Goal: Find contact information: Find contact information

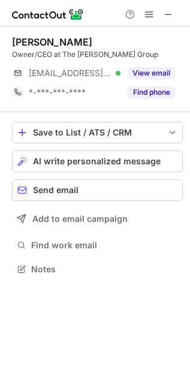
scroll to position [261, 190]
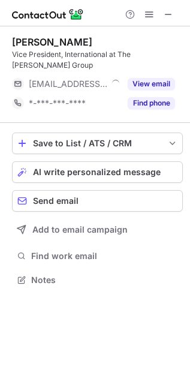
scroll to position [261, 190]
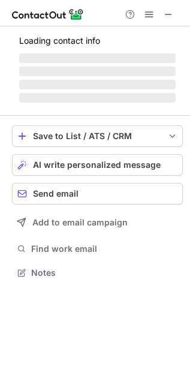
scroll to position [280, 190]
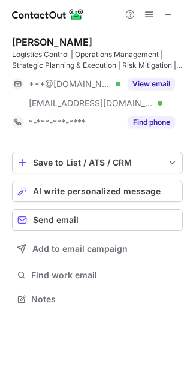
scroll to position [291, 190]
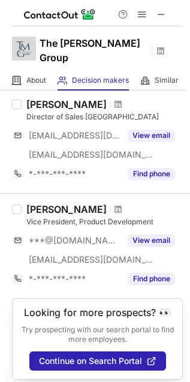
scroll to position [937, 0]
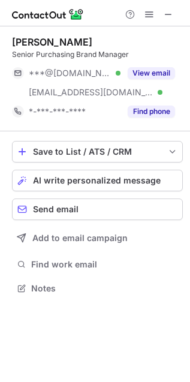
scroll to position [280, 190]
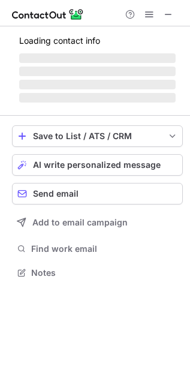
scroll to position [291, 190]
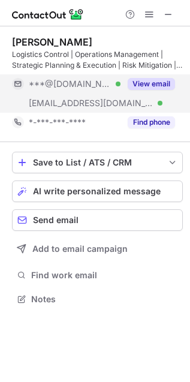
click at [160, 85] on button "View email" at bounding box center [151, 84] width 47 height 12
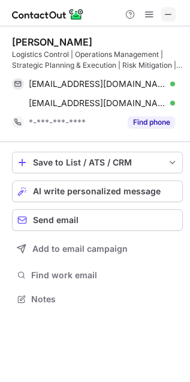
click at [168, 13] on span at bounding box center [169, 15] width 10 height 10
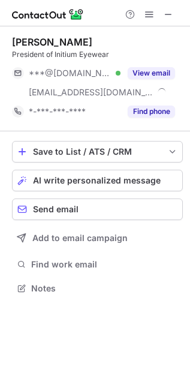
scroll to position [280, 190]
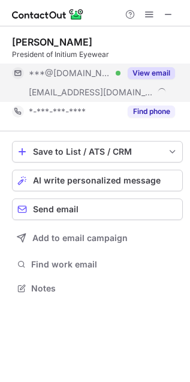
click at [164, 74] on button "View email" at bounding box center [151, 73] width 47 height 12
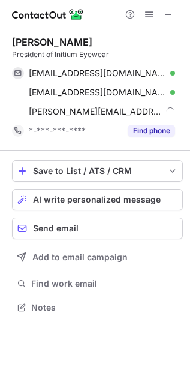
scroll to position [299, 190]
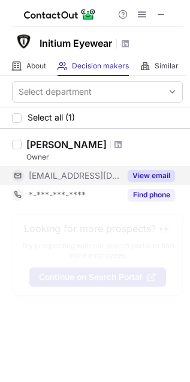
click at [157, 174] on button "View email" at bounding box center [151, 176] width 47 height 12
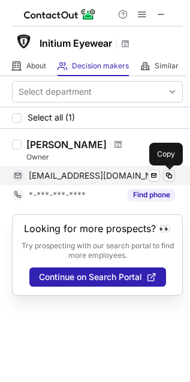
click at [170, 177] on span at bounding box center [170, 176] width 10 height 10
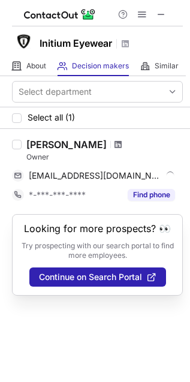
click at [115, 144] on span at bounding box center [118, 145] width 7 height 10
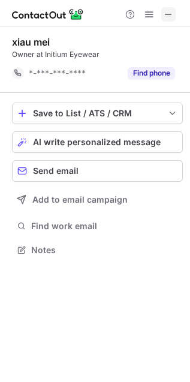
scroll to position [6, 6]
click at [174, 13] on span at bounding box center [169, 15] width 10 height 10
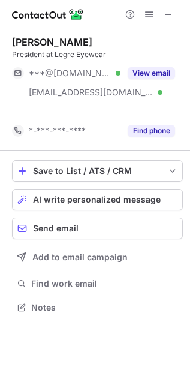
scroll to position [280, 190]
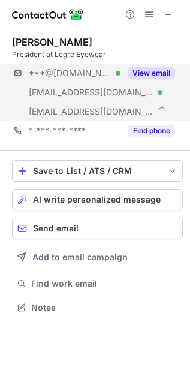
click at [146, 70] on button "View email" at bounding box center [151, 73] width 47 height 12
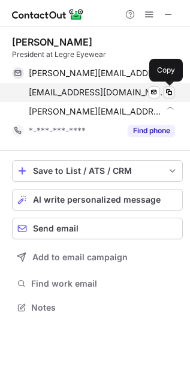
click at [170, 93] on span at bounding box center [170, 93] width 10 height 10
click at [173, 92] on span at bounding box center [170, 93] width 10 height 10
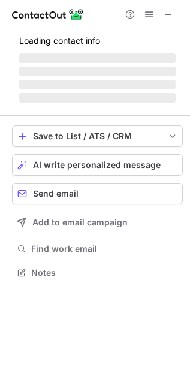
scroll to position [299, 190]
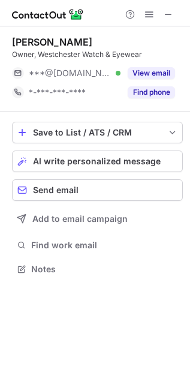
scroll to position [261, 190]
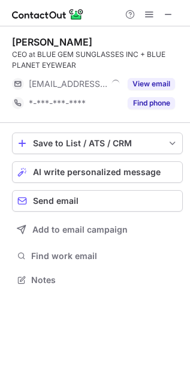
scroll to position [271, 190]
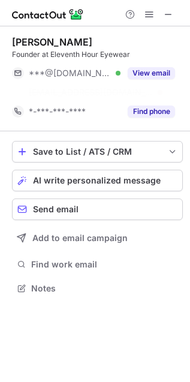
scroll to position [7, 6]
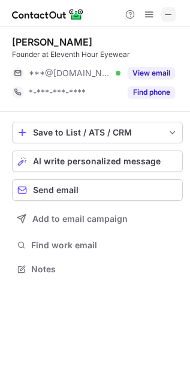
click at [174, 13] on span at bounding box center [169, 15] width 10 height 10
click at [171, 18] on span at bounding box center [169, 15] width 10 height 10
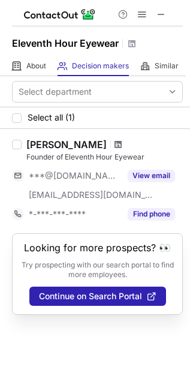
click at [115, 142] on span at bounding box center [118, 145] width 7 height 10
